Goal: Information Seeking & Learning: Check status

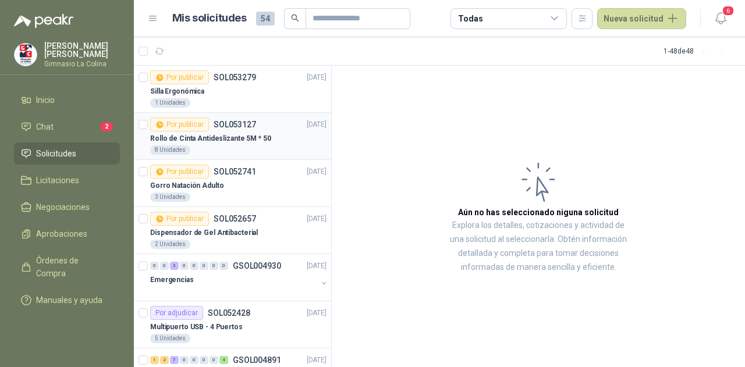
click at [231, 114] on article "Por publicar SOL053127 [DATE] Rollo de Cinta Antideslizante 5M * 50 8 Unidades" at bounding box center [232, 136] width 197 height 47
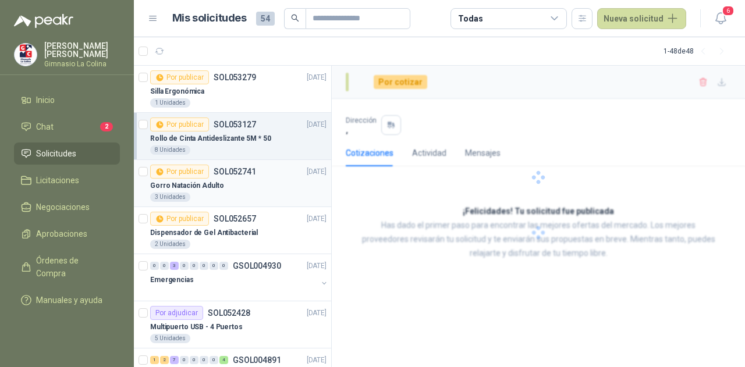
click at [234, 168] on p "SOL052741" at bounding box center [235, 172] width 43 height 8
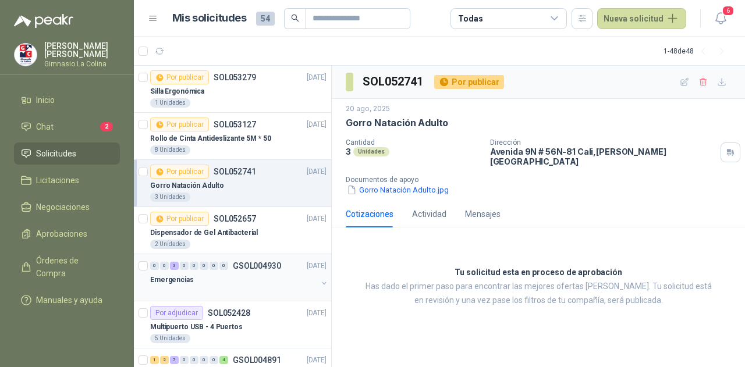
click at [189, 268] on div "0 0 3 0 0 0 0 0" at bounding box center [189, 266] width 78 height 8
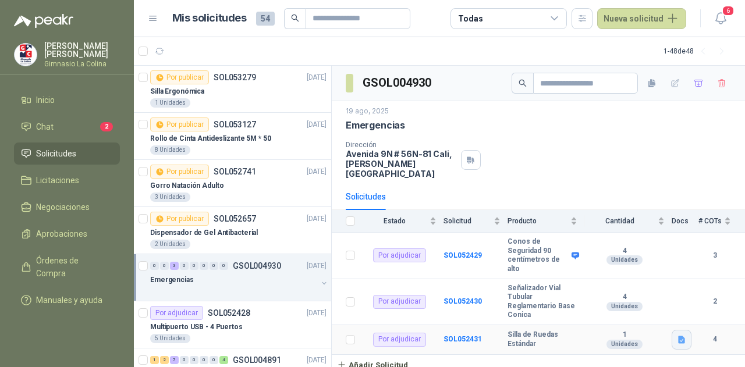
click at [682, 336] on icon "button" at bounding box center [681, 340] width 7 height 8
click at [642, 331] on div "1 Unidades" at bounding box center [625, 340] width 80 height 19
click at [404, 333] on div "Por adjudicar" at bounding box center [399, 340] width 53 height 14
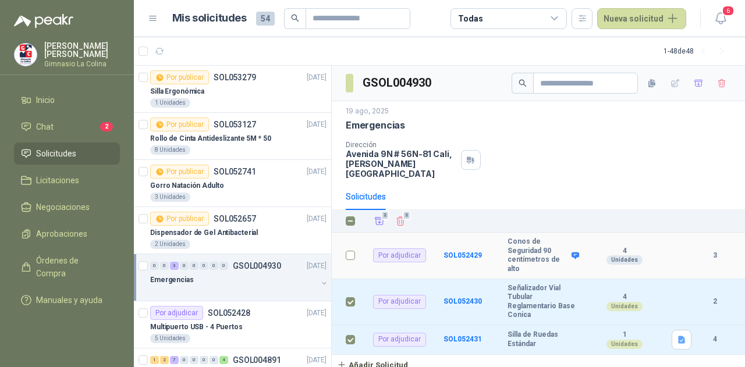
click at [355, 242] on td at bounding box center [347, 256] width 30 height 46
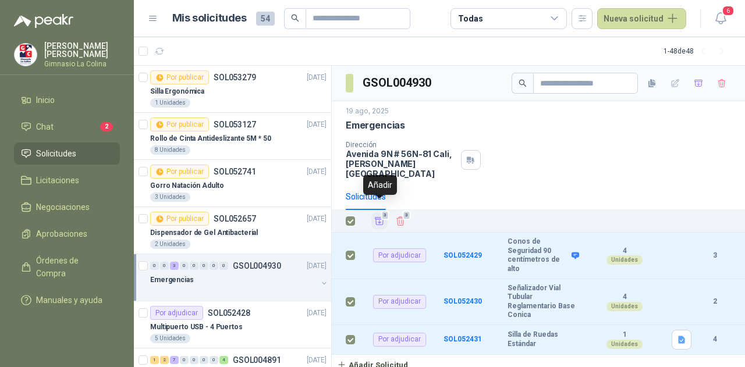
click at [380, 216] on icon "Añadir" at bounding box center [379, 221] width 10 height 10
click at [381, 218] on icon "Añadir" at bounding box center [380, 222] width 9 height 8
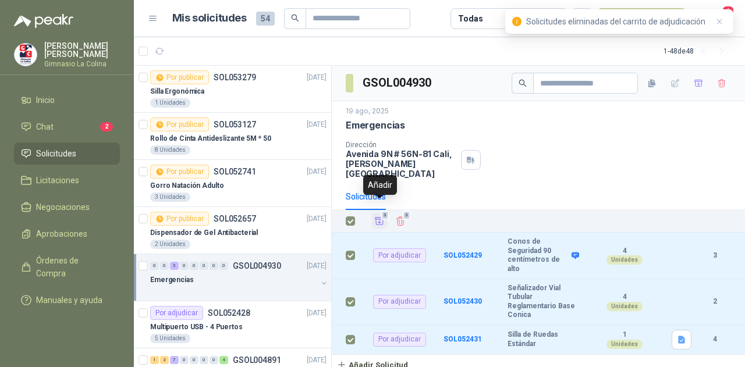
click at [381, 216] on icon "Añadir" at bounding box center [379, 221] width 10 height 10
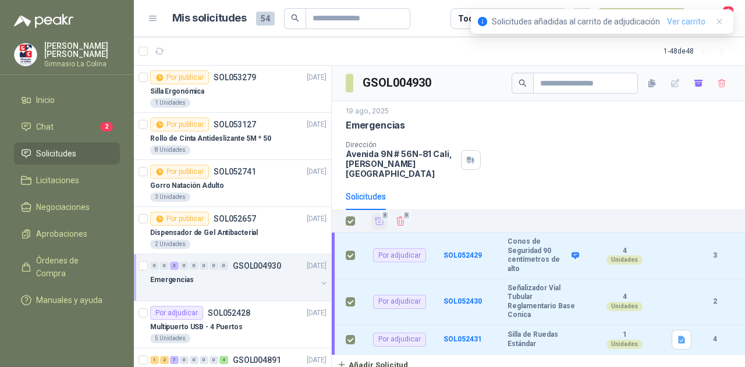
click at [691, 20] on link "Ver carrito" at bounding box center [686, 21] width 38 height 13
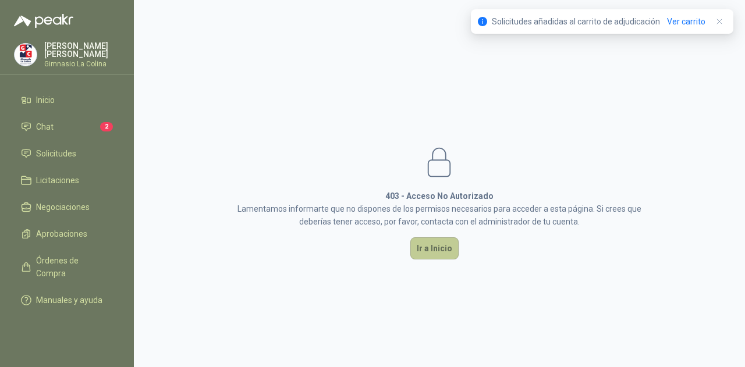
click at [431, 249] on button "Ir a Inicio" at bounding box center [434, 249] width 48 height 22
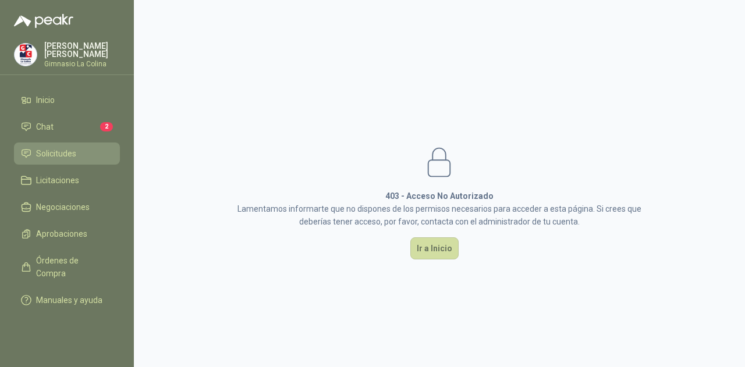
click at [70, 153] on span "Solicitudes" at bounding box center [56, 153] width 40 height 13
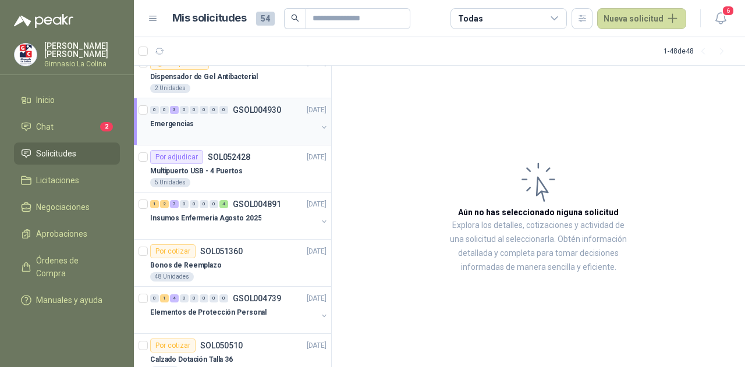
scroll to position [175, 0]
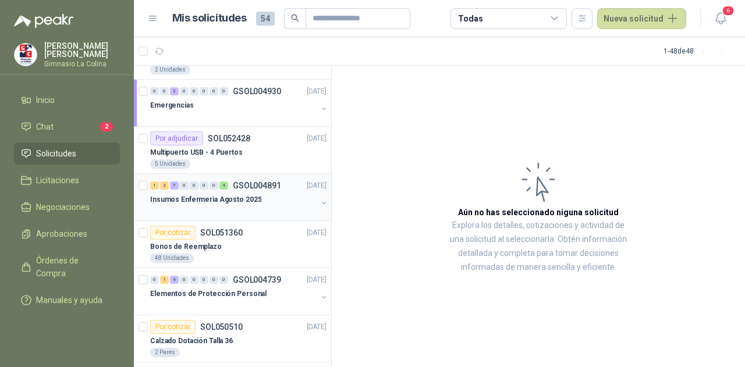
click at [217, 198] on p "Insumos Enfermeria Agosto 2025" at bounding box center [205, 199] width 111 height 11
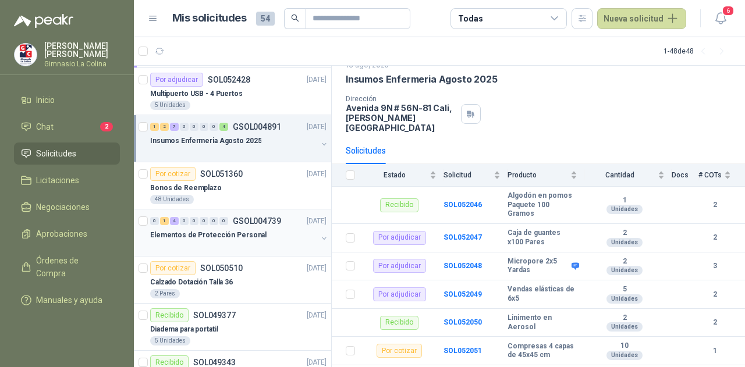
scroll to position [291, 0]
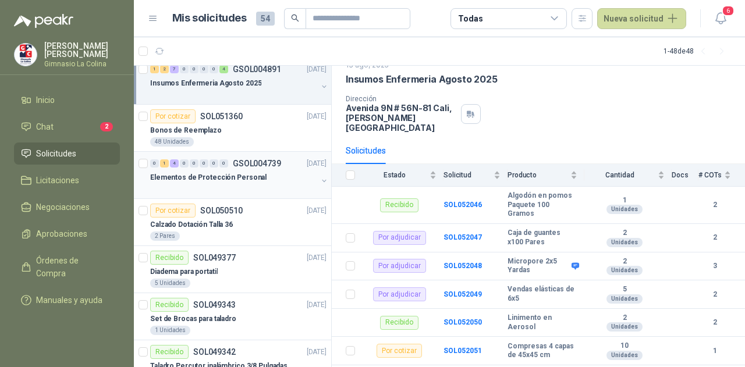
click at [208, 173] on p "Elementos de Protección Personal" at bounding box center [208, 177] width 116 height 11
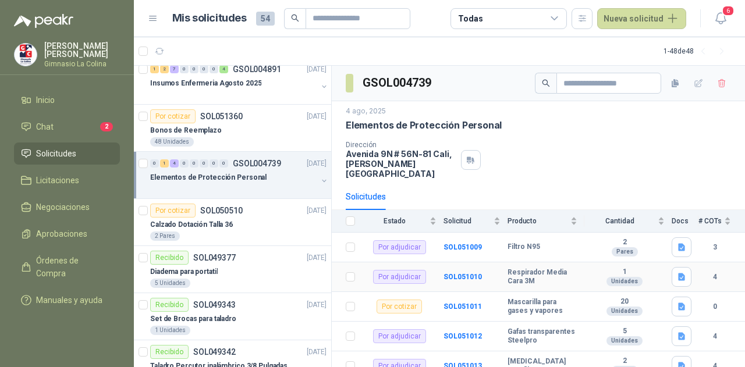
scroll to position [27, 0]
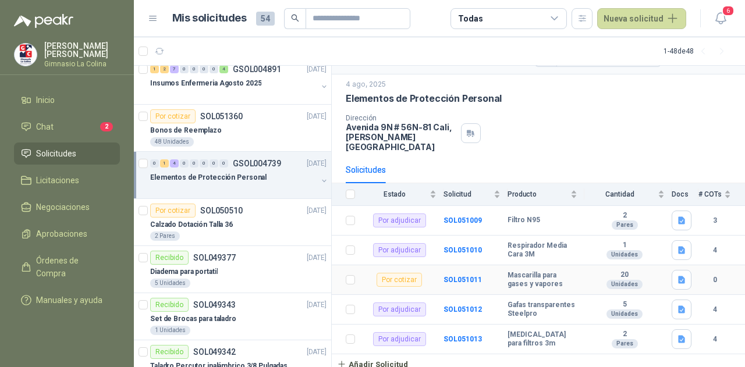
click at [526, 271] on b "Mascarilla para gases y vapores" at bounding box center [543, 280] width 70 height 18
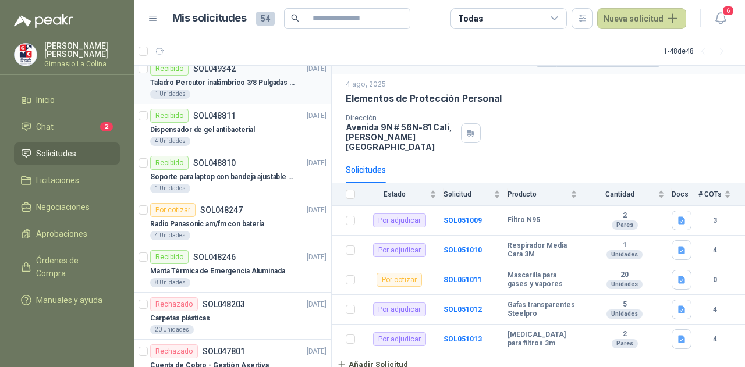
scroll to position [640, 0]
